Goal: Find specific page/section: Find specific page/section

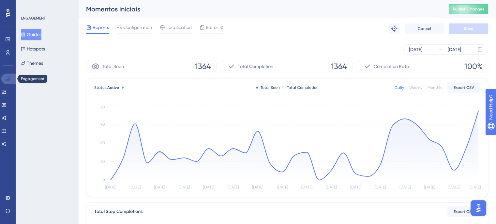
click at [10, 78] on icon at bounding box center [7, 78] width 5 height 5
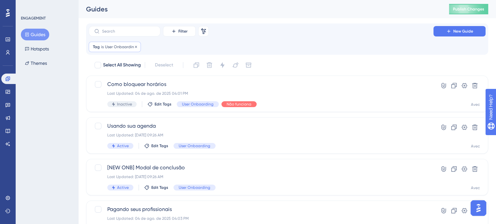
click at [132, 48] on span "User Onboarding" at bounding box center [121, 46] width 32 height 5
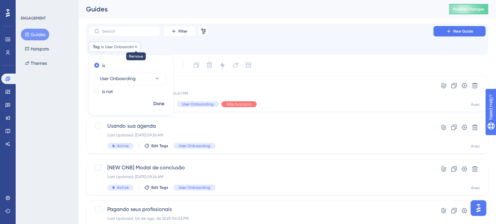
click at [134, 48] on icon at bounding box center [136, 47] width 4 height 4
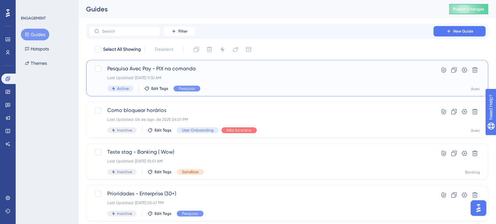
click at [252, 84] on div "Pesquisa Avec Pay - PIX na comanda Last Updated: 11 de ago. de 2025 11:32 AM Ac…" at bounding box center [260, 78] width 307 height 27
